Goal: Information Seeking & Learning: Learn about a topic

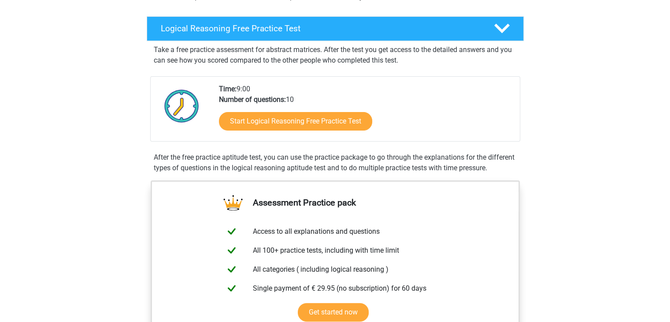
scroll to position [127, 0]
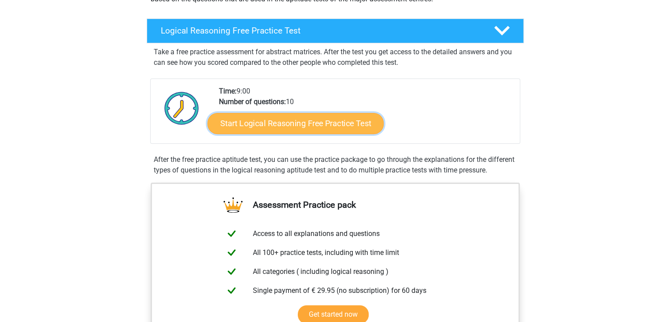
click at [329, 128] on link "Start Logical Reasoning Free Practice Test" at bounding box center [296, 122] width 176 height 21
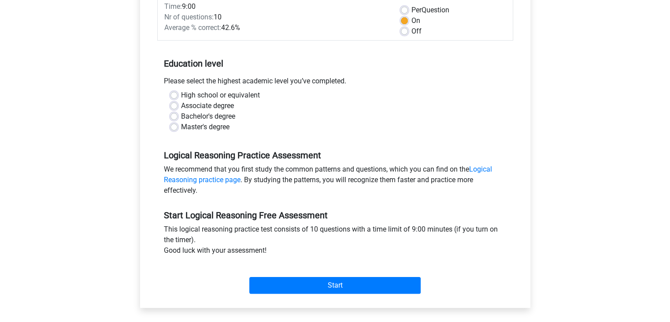
scroll to position [134, 0]
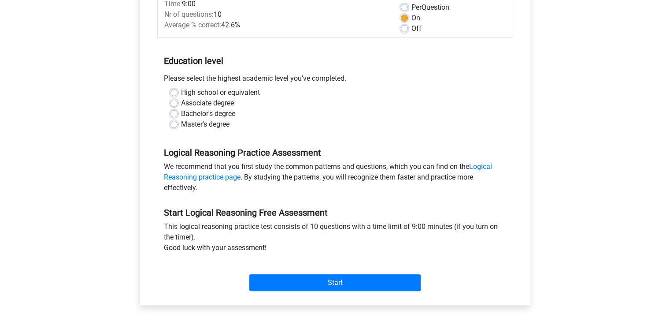
click at [190, 122] on label "Master's degree" at bounding box center [205, 124] width 48 height 11
click at [178, 122] on input "Master's degree" at bounding box center [174, 123] width 7 height 9
radio input "true"
click at [295, 297] on div "Category: Logical Reasoning Time: 9:00 Nr of questions: 10 Average % correct: 4…" at bounding box center [335, 137] width 377 height 335
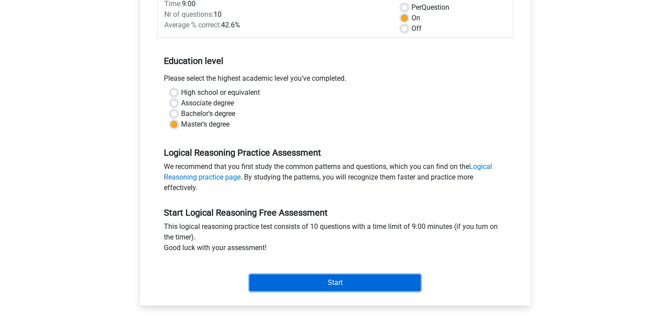
click at [292, 288] on input "Start" at bounding box center [334, 282] width 171 height 17
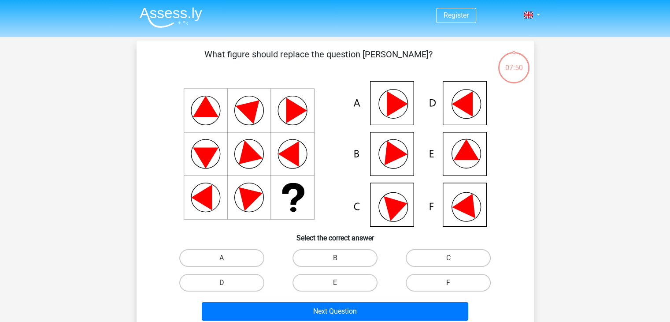
click at [325, 281] on label "E" at bounding box center [335, 283] width 85 height 18
click at [335, 283] on input "E" at bounding box center [338, 286] width 6 height 6
radio input "true"
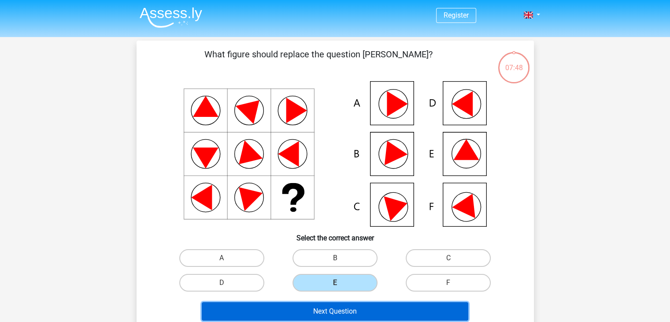
click at [304, 309] on button "Next Question" at bounding box center [335, 311] width 267 height 19
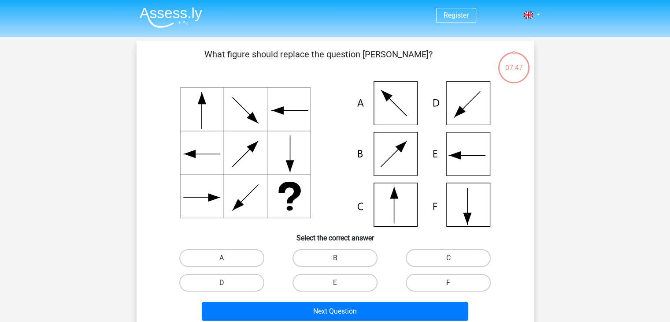
scroll to position [41, 0]
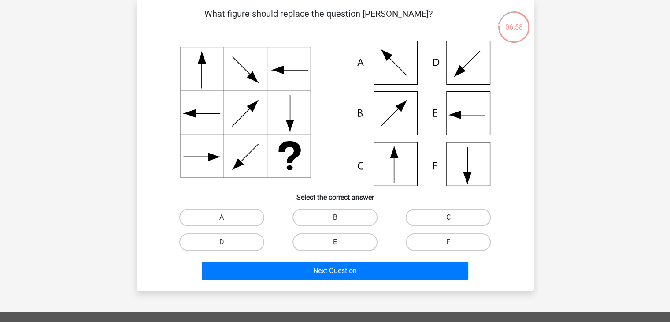
click at [439, 223] on label "C" at bounding box center [448, 217] width 85 height 18
click at [449, 223] on input "C" at bounding box center [452, 220] width 6 height 6
radio input "true"
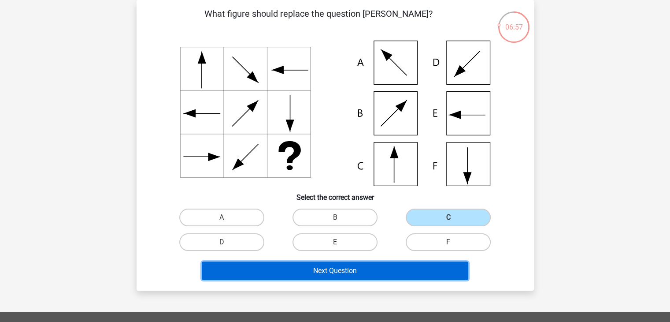
click at [384, 263] on button "Next Question" at bounding box center [335, 270] width 267 height 19
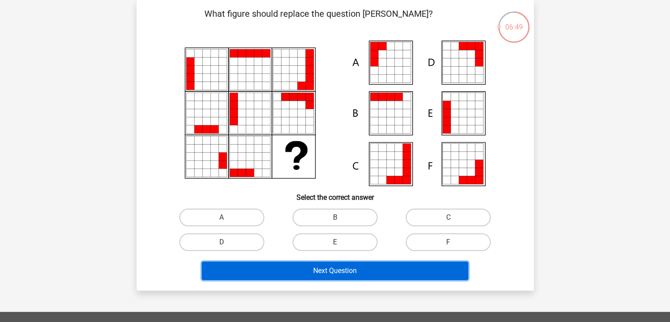
click at [384, 263] on button "Next Question" at bounding box center [335, 270] width 267 height 19
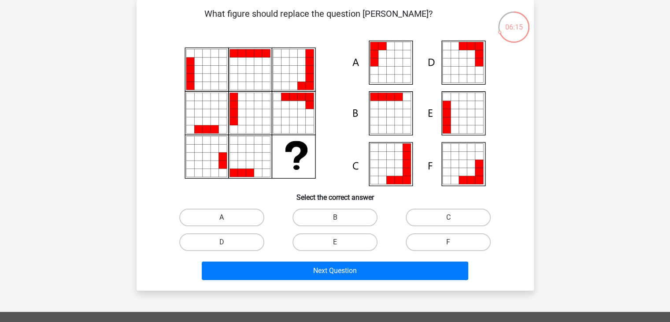
click at [253, 211] on label "A" at bounding box center [221, 217] width 85 height 18
click at [227, 217] on input "A" at bounding box center [225, 220] width 6 height 6
radio input "true"
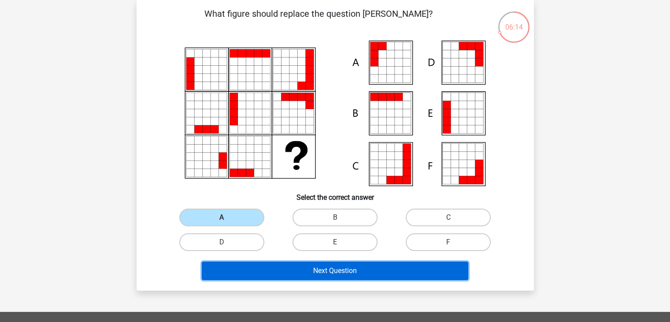
click at [270, 265] on button "Next Question" at bounding box center [335, 270] width 267 height 19
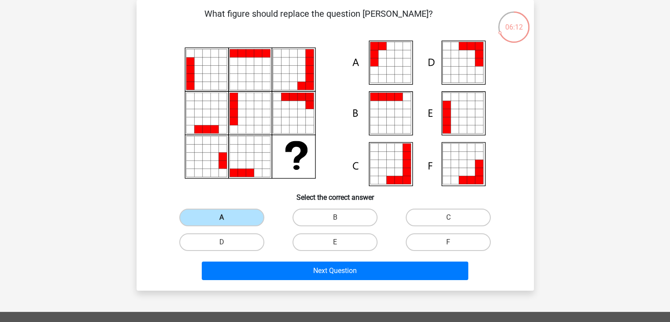
click at [217, 214] on label "A" at bounding box center [221, 217] width 85 height 18
click at [222, 217] on input "A" at bounding box center [225, 220] width 6 height 6
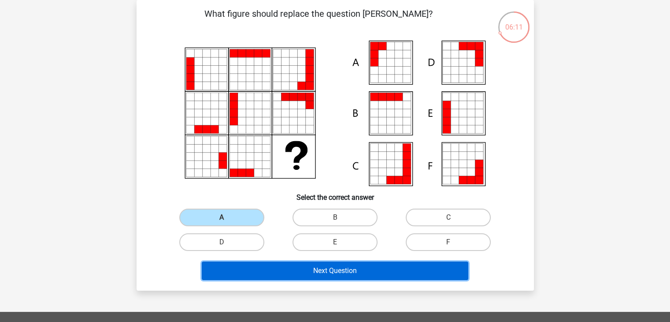
click at [261, 274] on button "Next Question" at bounding box center [335, 270] width 267 height 19
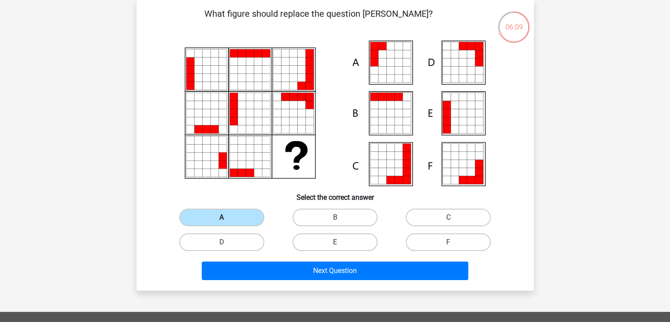
click at [242, 214] on label "A" at bounding box center [221, 217] width 85 height 18
click at [227, 217] on input "A" at bounding box center [225, 220] width 6 height 6
click at [317, 211] on label "B" at bounding box center [335, 217] width 85 height 18
click at [335, 217] on input "B" at bounding box center [338, 220] width 6 height 6
radio input "true"
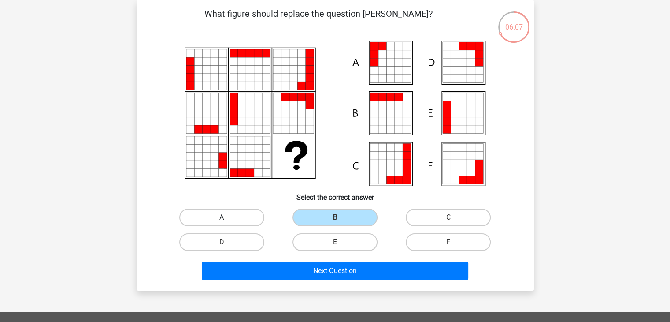
click at [231, 213] on label "A" at bounding box center [221, 217] width 85 height 18
click at [227, 217] on input "A" at bounding box center [225, 220] width 6 height 6
radio input "true"
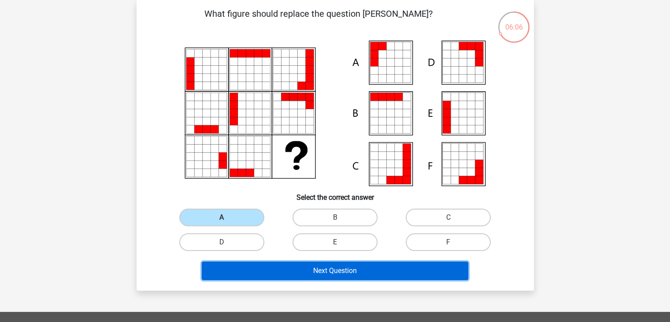
click at [258, 274] on button "Next Question" at bounding box center [335, 270] width 267 height 19
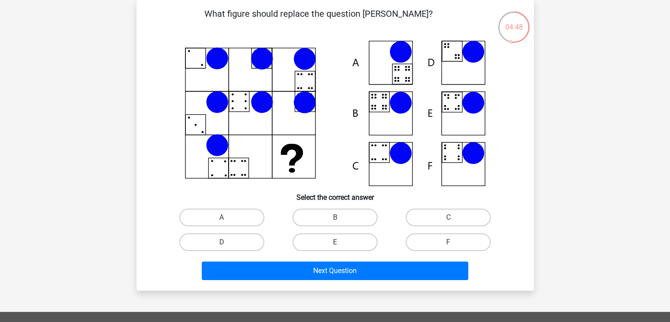
click at [338, 219] on input "B" at bounding box center [338, 220] width 6 height 6
radio input "true"
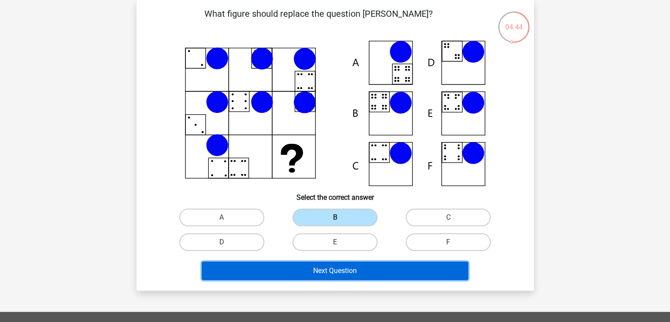
click at [376, 272] on button "Next Question" at bounding box center [335, 270] width 267 height 19
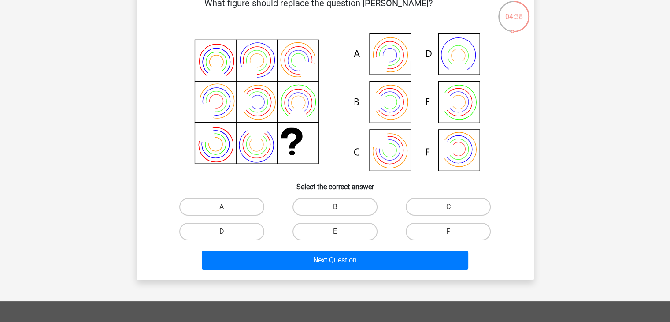
scroll to position [52, 0]
click at [410, 62] on icon at bounding box center [335, 102] width 355 height 145
click at [222, 200] on label "A" at bounding box center [221, 206] width 85 height 18
click at [222, 206] on input "A" at bounding box center [225, 209] width 6 height 6
radio input "true"
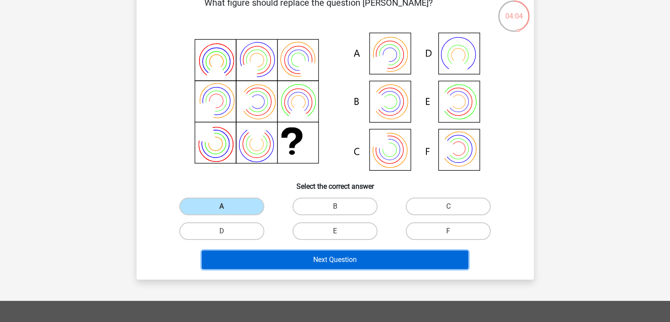
click at [271, 251] on button "Next Question" at bounding box center [335, 259] width 267 height 19
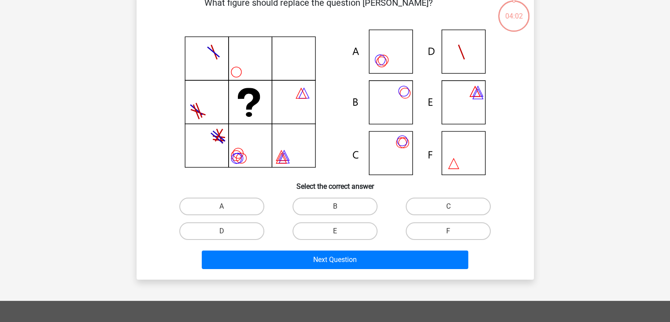
scroll to position [41, 0]
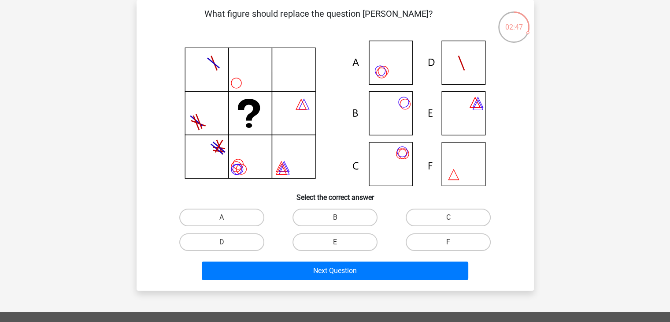
drag, startPoint x: 267, startPoint y: 265, endPoint x: 19, endPoint y: 228, distance: 249.9
click at [19, 228] on div "Register Nederlands English" at bounding box center [335, 251] width 670 height 585
click at [416, 212] on label "C" at bounding box center [448, 217] width 85 height 18
click at [449, 217] on input "C" at bounding box center [452, 220] width 6 height 6
radio input "true"
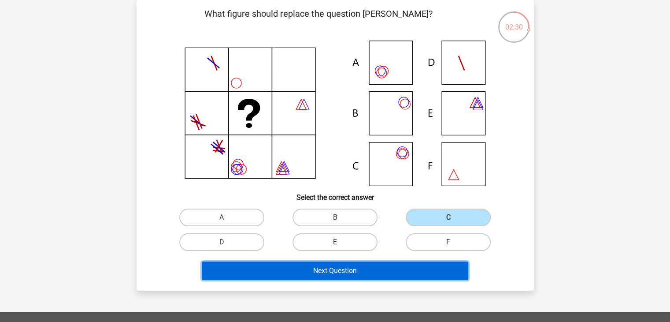
click at [357, 266] on button "Next Question" at bounding box center [335, 270] width 267 height 19
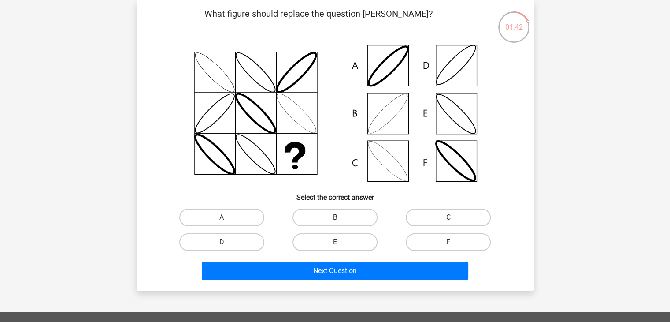
click at [331, 213] on label "B" at bounding box center [335, 217] width 85 height 18
click at [335, 217] on input "B" at bounding box center [338, 220] width 6 height 6
radio input "true"
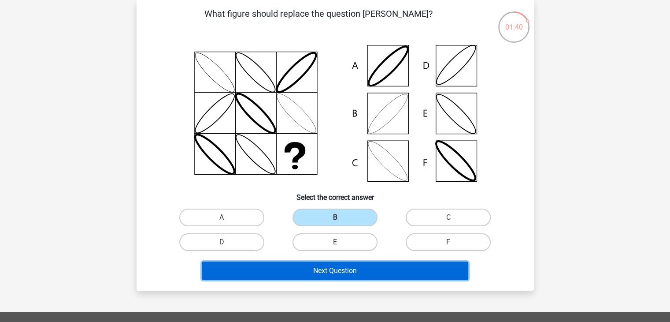
click at [325, 277] on button "Next Question" at bounding box center [335, 270] width 267 height 19
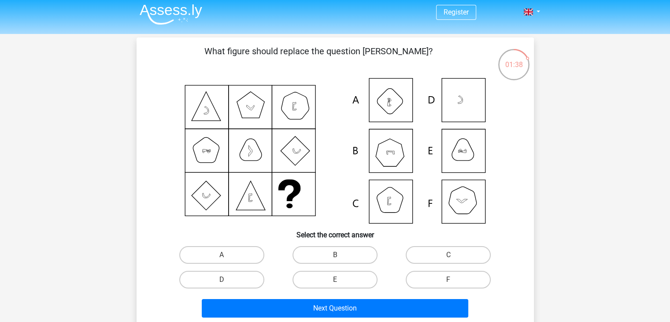
scroll to position [0, 0]
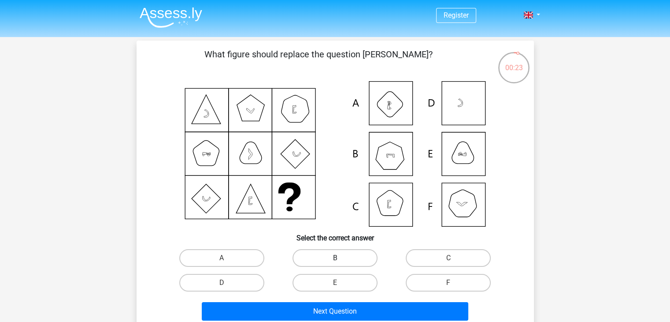
click at [350, 254] on label "B" at bounding box center [335, 258] width 85 height 18
click at [341, 258] on input "B" at bounding box center [338, 261] width 6 height 6
radio input "true"
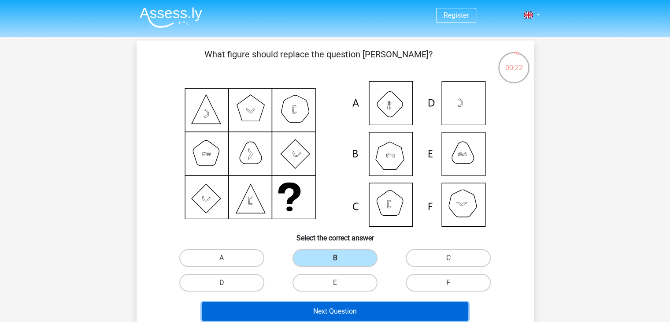
click at [347, 302] on button "Next Question" at bounding box center [335, 311] width 267 height 19
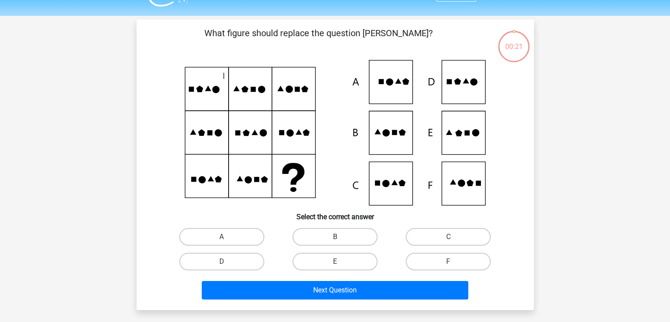
scroll to position [41, 0]
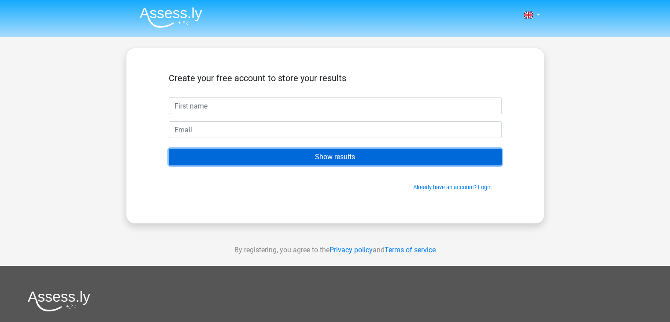
click at [274, 160] on input "Show results" at bounding box center [335, 157] width 333 height 17
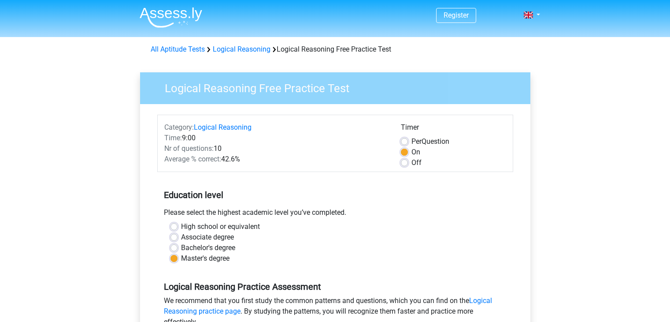
scroll to position [134, 0]
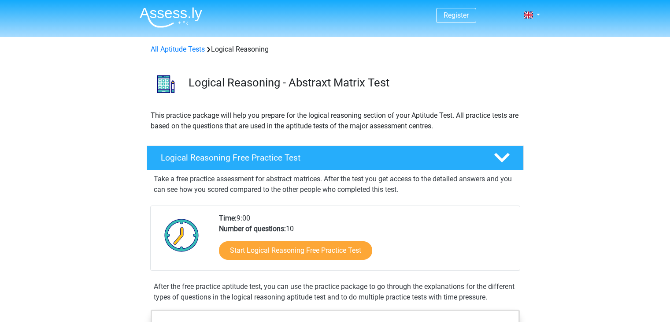
scroll to position [127, 0]
